Goal: Navigation & Orientation: Find specific page/section

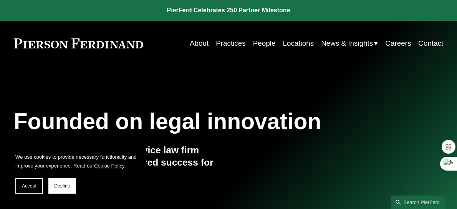
click at [193, 42] on link "About" at bounding box center [199, 43] width 19 height 15
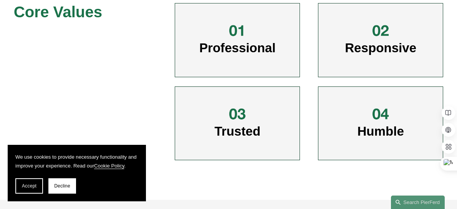
scroll to position [384, 0]
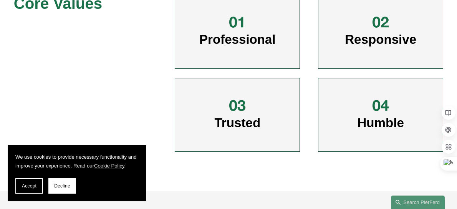
click at [223, 32] on span "Professional" at bounding box center [237, 39] width 76 height 14
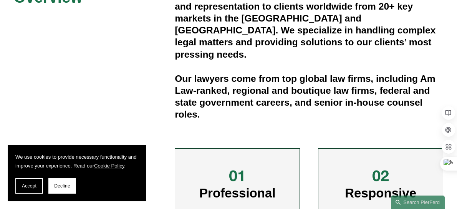
scroll to position [0, 0]
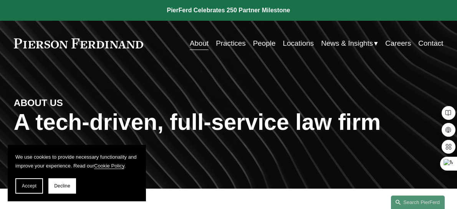
click at [264, 41] on link "People" at bounding box center [264, 43] width 23 height 15
